Goal: Transaction & Acquisition: Book appointment/travel/reservation

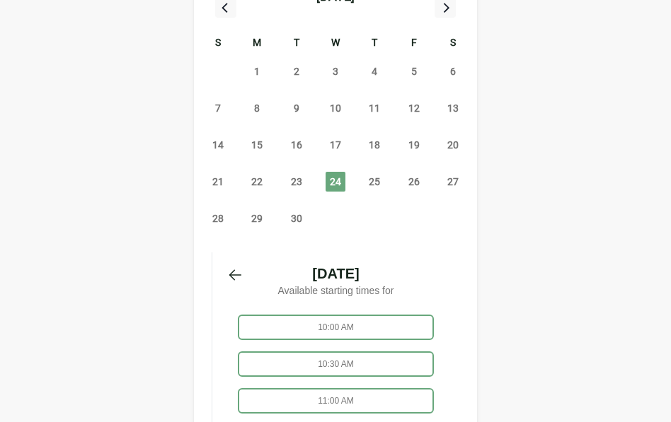
scroll to position [248, 0]
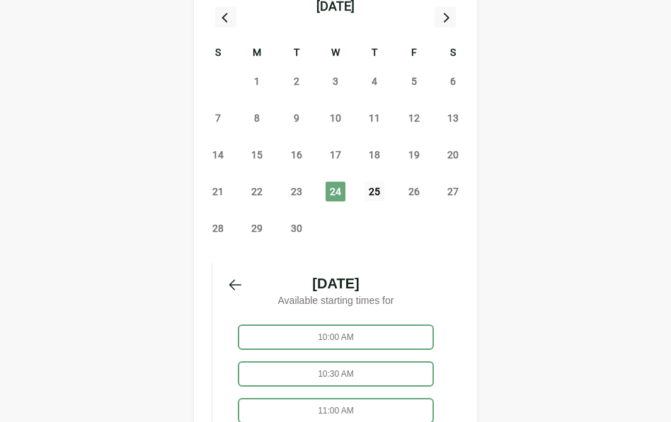
click at [371, 182] on span "25" at bounding box center [374, 192] width 20 height 20
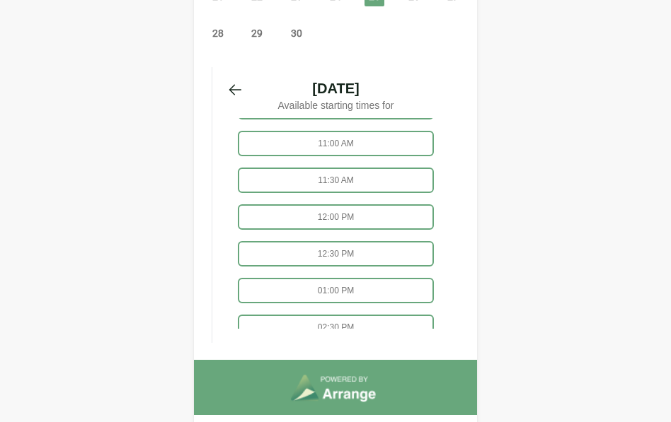
scroll to position [0, 0]
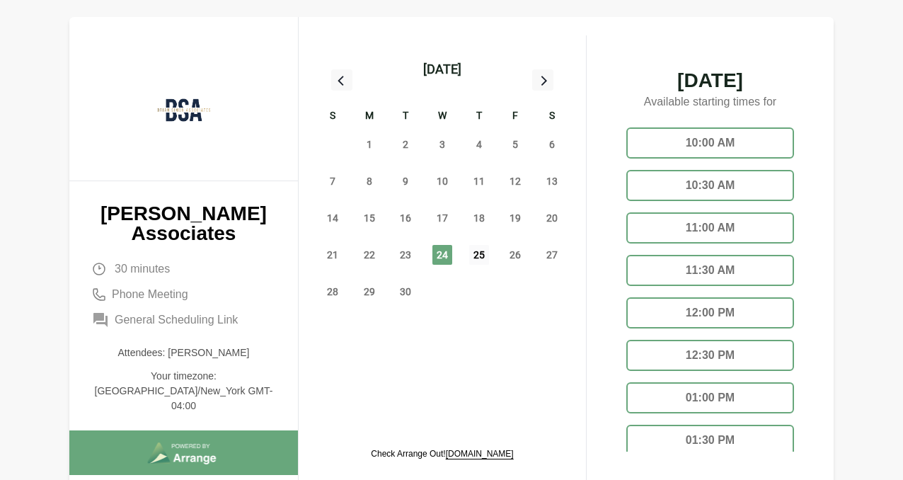
click at [476, 256] on span "25" at bounding box center [479, 255] width 20 height 20
click at [736, 182] on div "10:30 AM" at bounding box center [710, 185] width 168 height 31
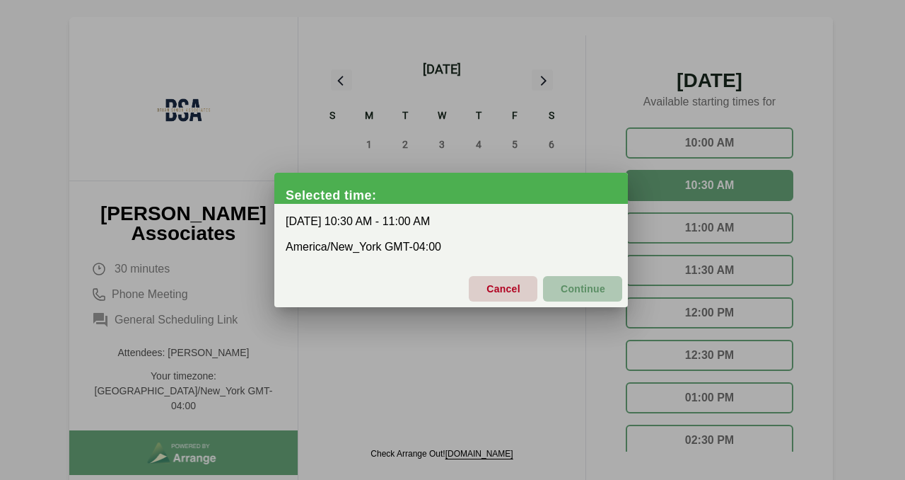
click at [579, 292] on span "Continue" at bounding box center [582, 289] width 45 height 30
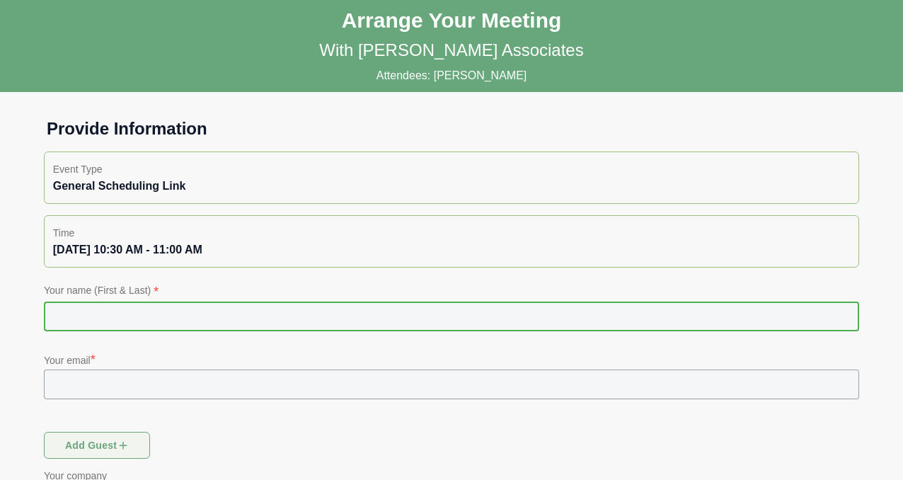
click at [324, 318] on input "text" at bounding box center [451, 316] width 815 height 30
type input "**********"
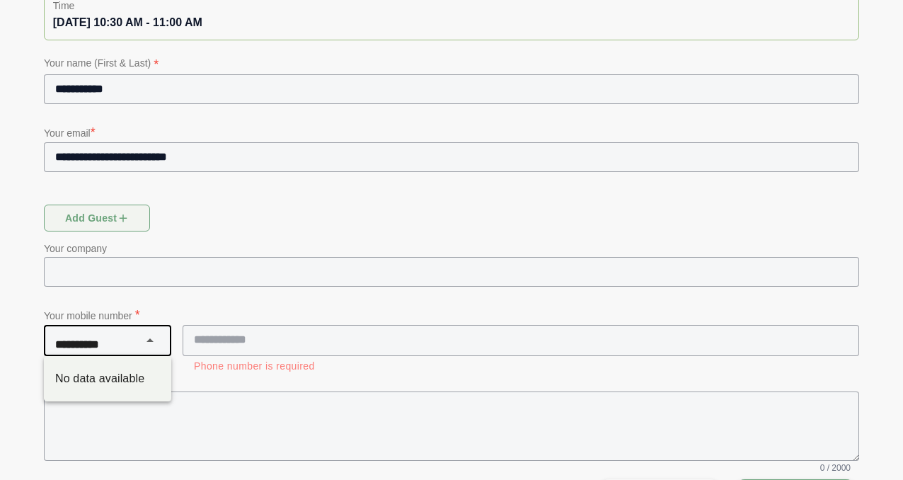
scroll to position [270, 0]
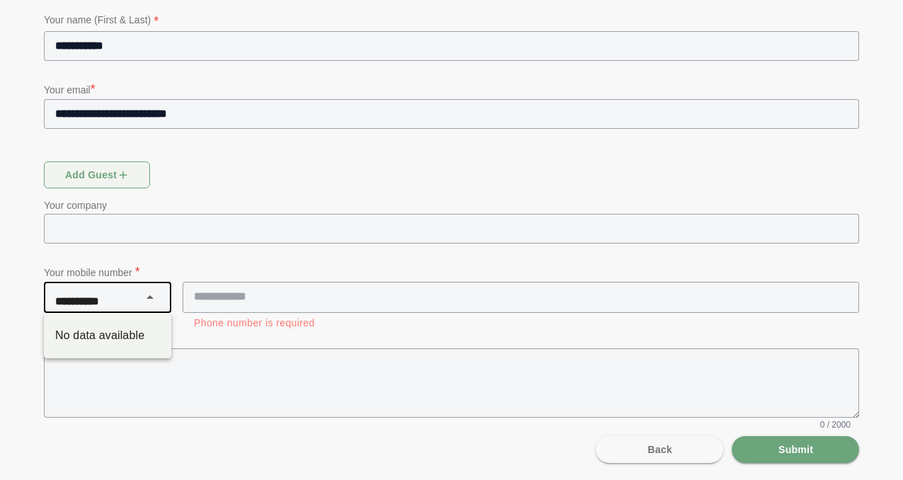
click at [159, 197] on p "Your company" at bounding box center [451, 205] width 815 height 17
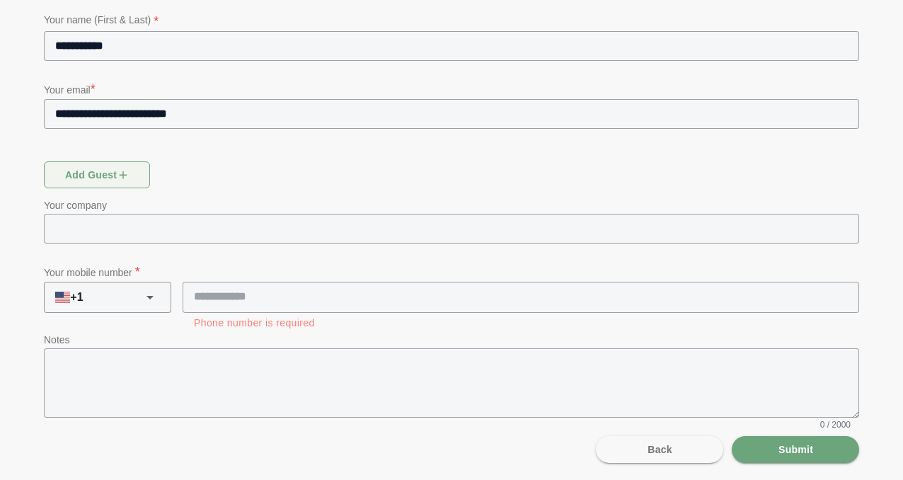
click at [231, 296] on input "tel" at bounding box center [513, 297] width 663 height 30
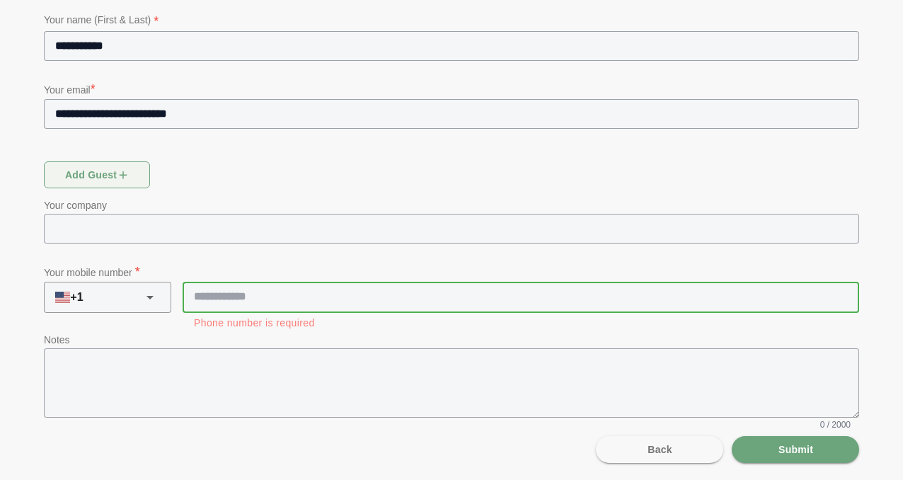
type input "**********"
click at [801, 453] on span "Submit" at bounding box center [794, 449] width 35 height 27
